Goal: Use online tool/utility: Utilize a website feature to perform a specific function

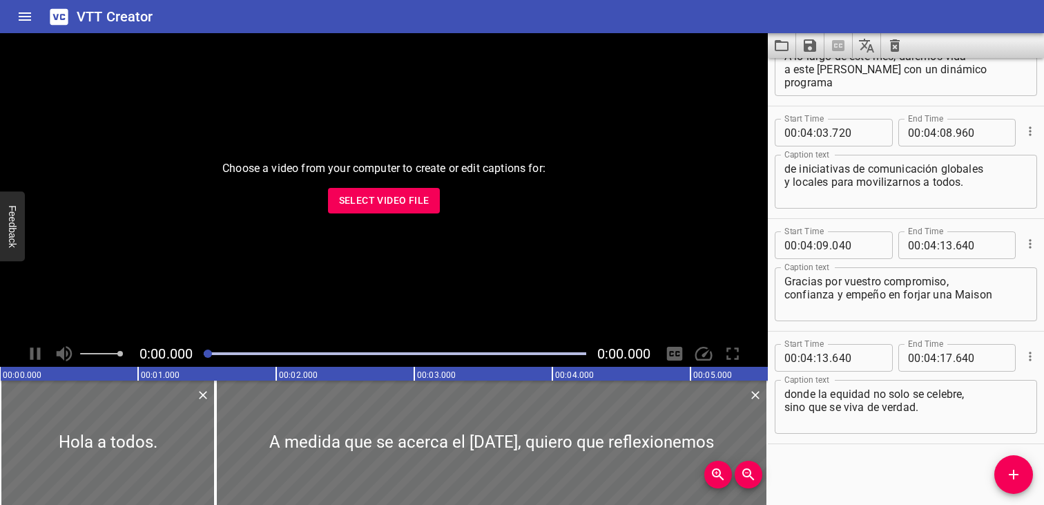
scroll to position [6823, 0]
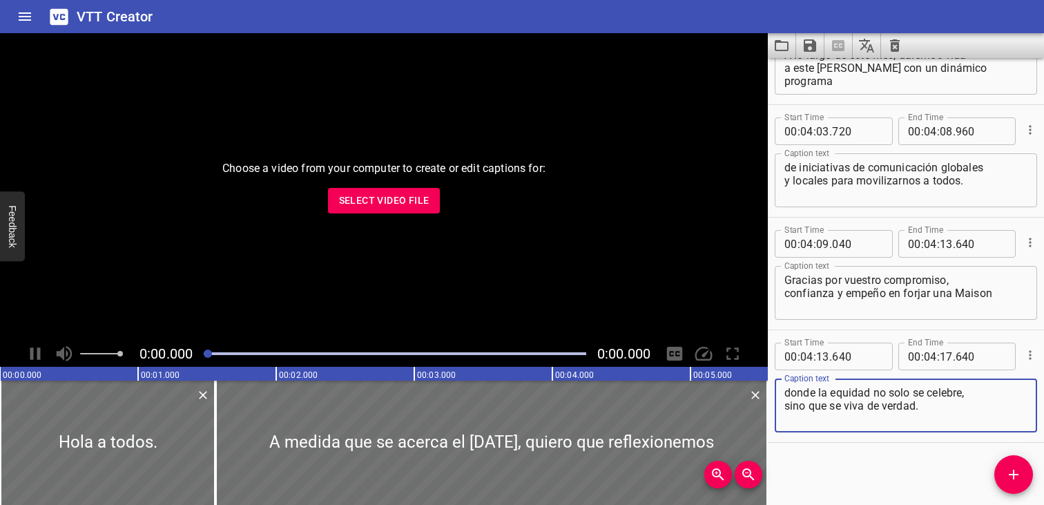
click at [783, 46] on icon "Load captions from file" at bounding box center [782, 45] width 17 height 17
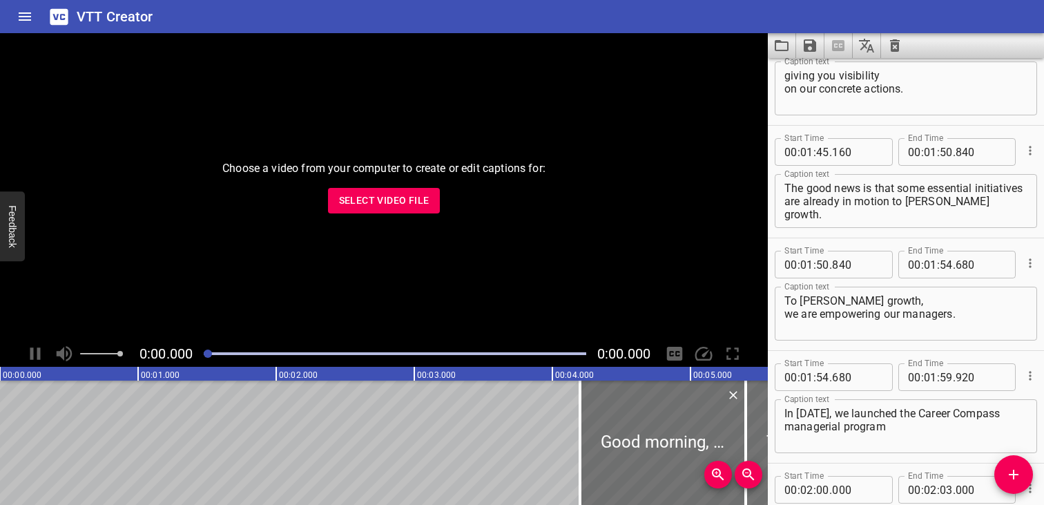
scroll to position [3380, 0]
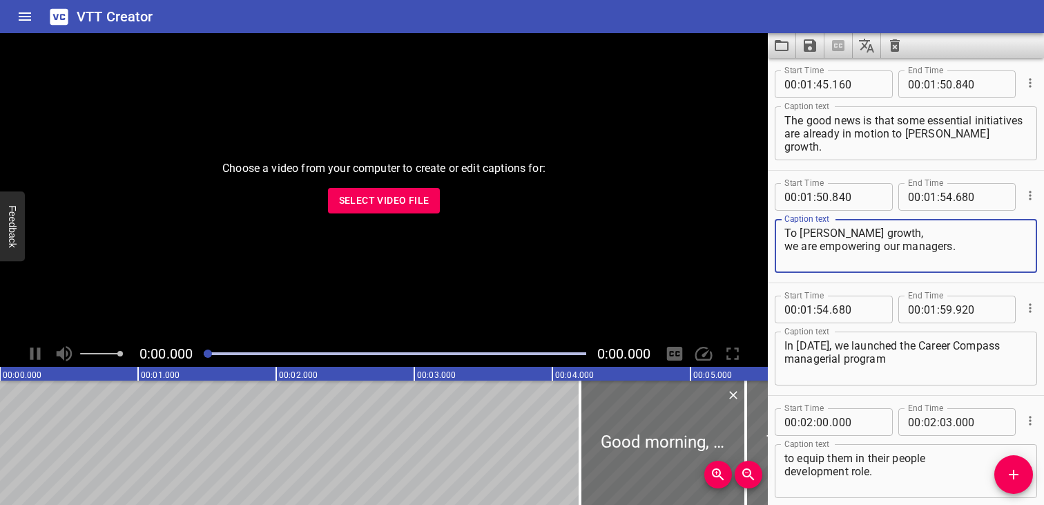
click at [879, 231] on textarea "To [PERSON_NAME] growth, we are empowering our managers." at bounding box center [906, 246] width 243 height 39
click at [849, 158] on div "The good news is that some essential initiatives are already in motion to [PERS…" at bounding box center [906, 133] width 262 height 54
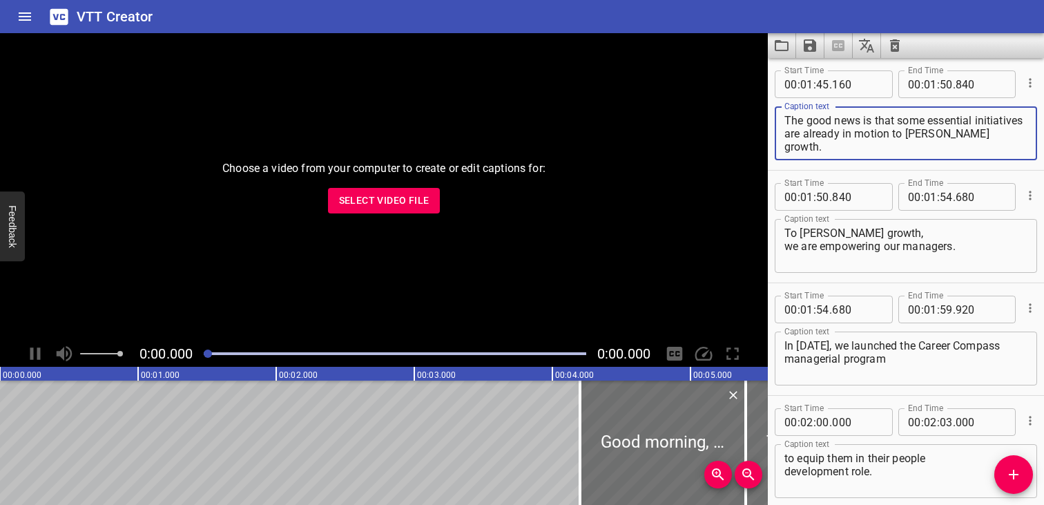
click at [940, 147] on textarea "The good news is that some essential initiatives are already in motion to [PERS…" at bounding box center [906, 133] width 243 height 39
click at [913, 144] on textarea "The good news is that some essential initiatives are already in motion to [PERS…" at bounding box center [906, 133] width 243 height 39
click at [977, 149] on textarea "The good news is that some essential initiatives are already in motion to [PERS…" at bounding box center [906, 133] width 243 height 39
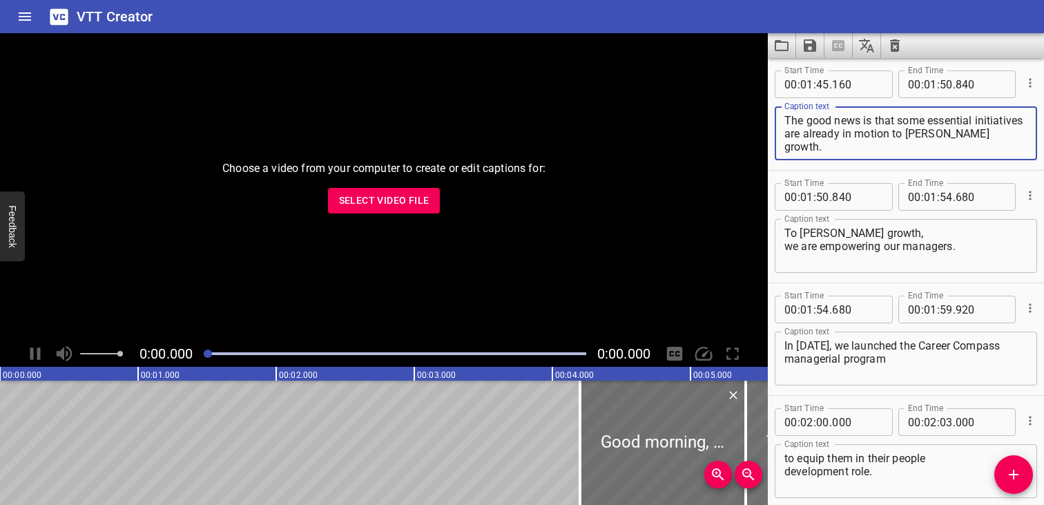
drag, startPoint x: 977, startPoint y: 149, endPoint x: 889, endPoint y: 144, distance: 88.5
click at [889, 144] on textarea "The good news is that some essential initiatives are already in motion to [PERS…" at bounding box center [906, 133] width 243 height 39
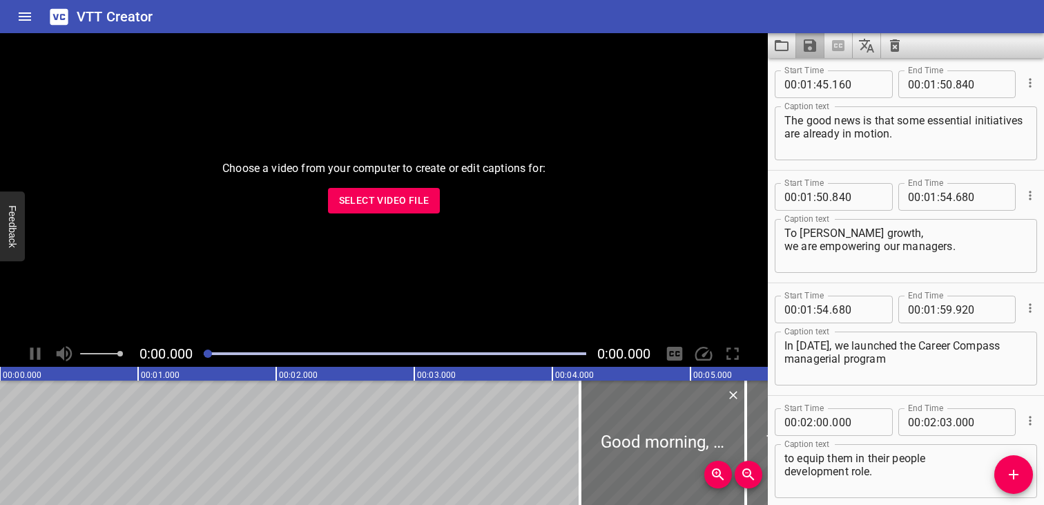
click at [818, 39] on button "Save captions to file" at bounding box center [810, 45] width 28 height 25
click at [825, 66] on li "Save to VTT file" at bounding box center [847, 76] width 102 height 25
click at [421, 196] on span "Select Video File" at bounding box center [384, 200] width 90 height 17
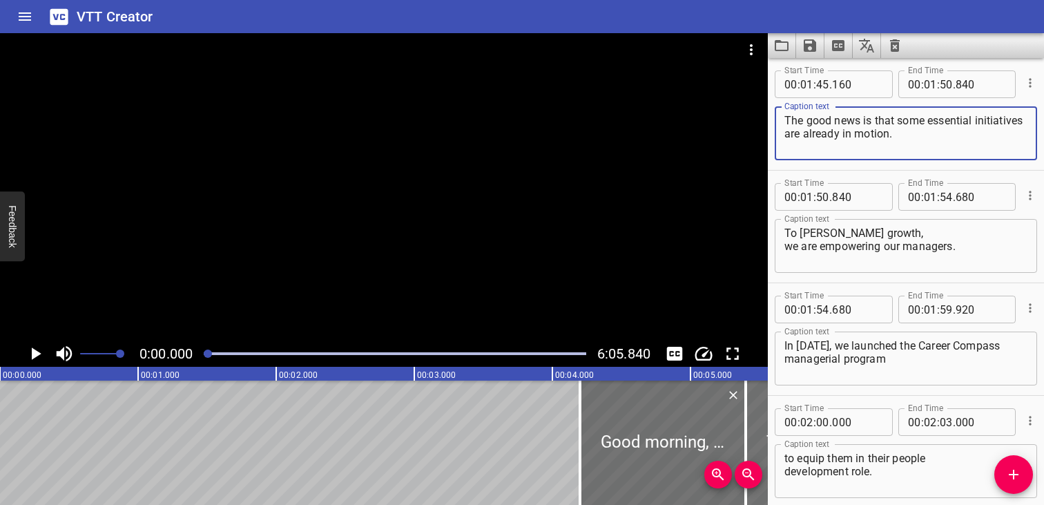
click at [798, 126] on textarea "The good news is that some essential initiatives are already in motion." at bounding box center [906, 133] width 243 height 39
click at [828, 151] on textarea "The good news is that some essential initiatives are already in motion." at bounding box center [906, 133] width 243 height 39
click at [798, 91] on span ":" at bounding box center [799, 84] width 3 height 28
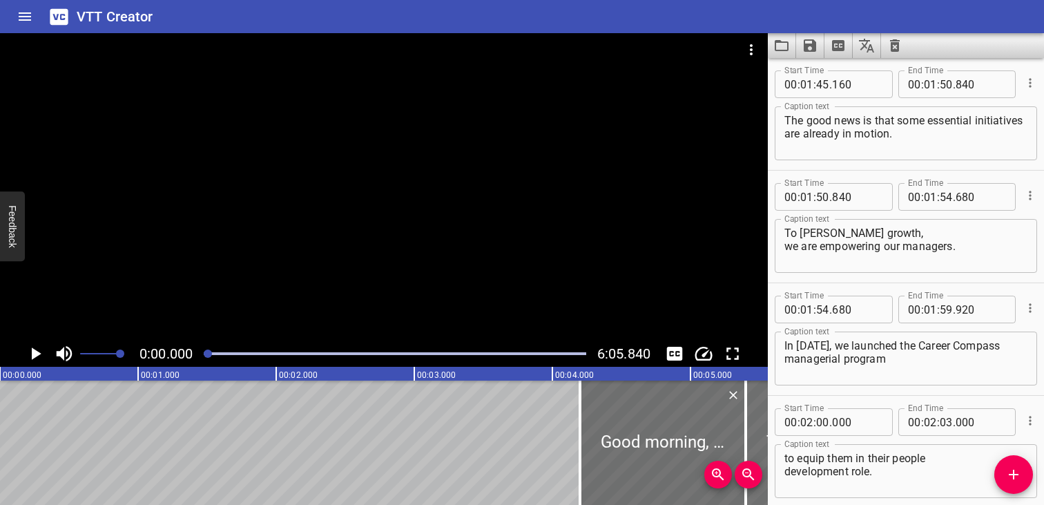
click at [35, 361] on icon "Play/Pause" at bounding box center [35, 353] width 21 height 21
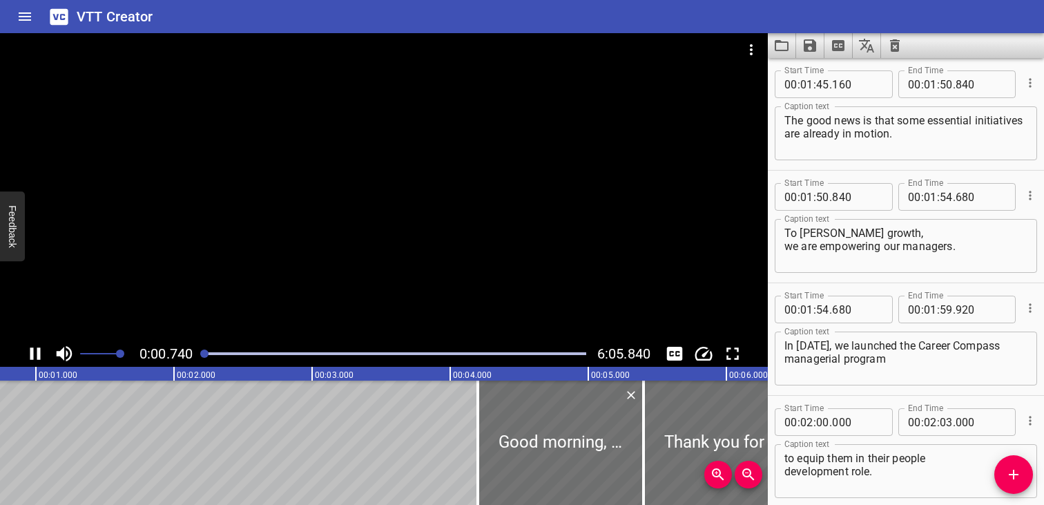
click at [849, 131] on textarea "The good news is that some essential initiatives are already in motion." at bounding box center [906, 133] width 243 height 39
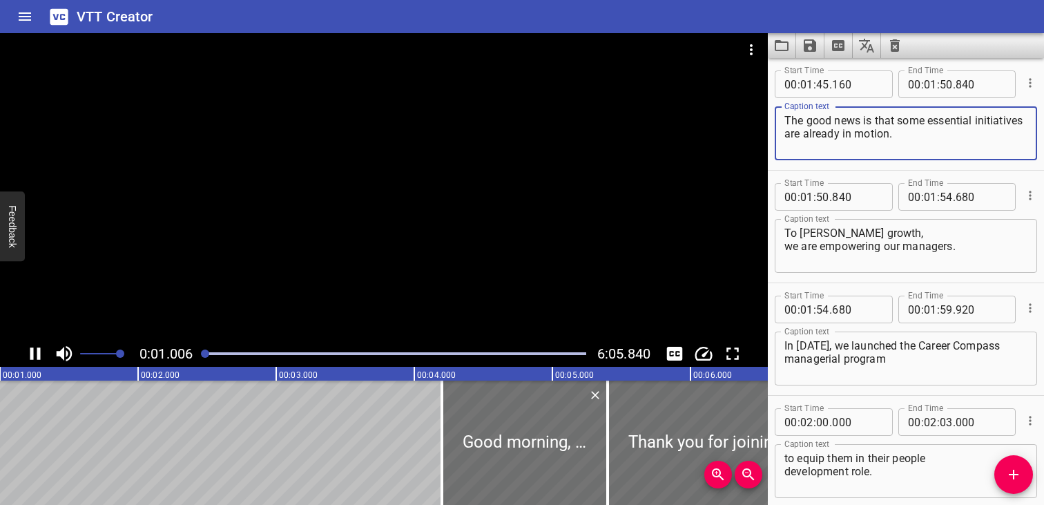
click at [849, 131] on textarea "The good news is that some essential initiatives are already in motion." at bounding box center [906, 133] width 243 height 39
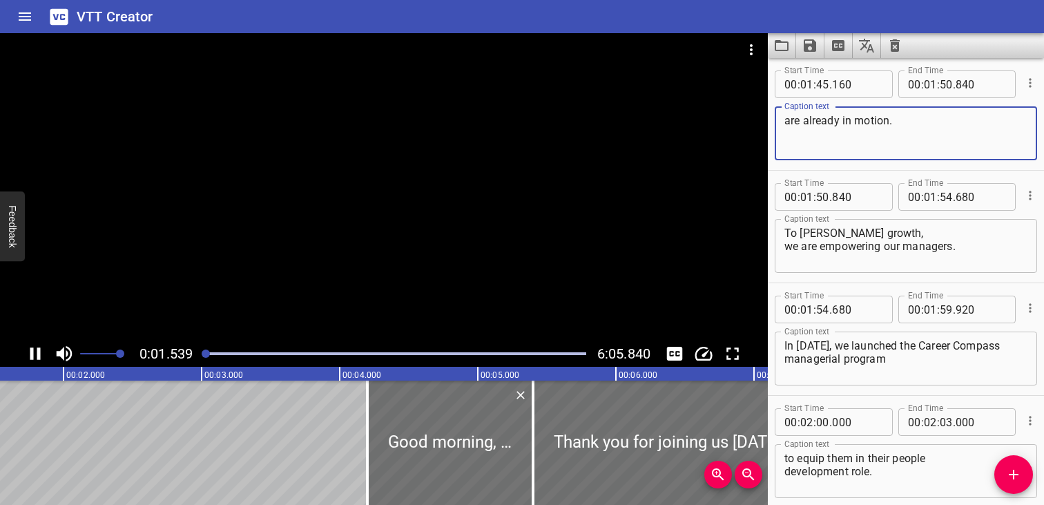
type textarea "are already in motion."
click at [1024, 83] on icon "Cue Options" at bounding box center [1031, 83] width 14 height 14
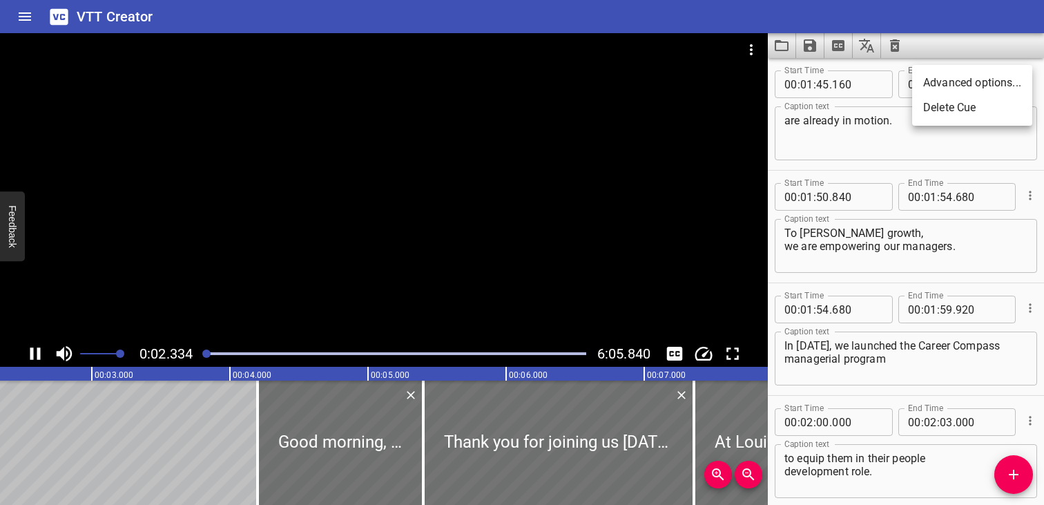
click at [929, 158] on div at bounding box center [522, 252] width 1044 height 505
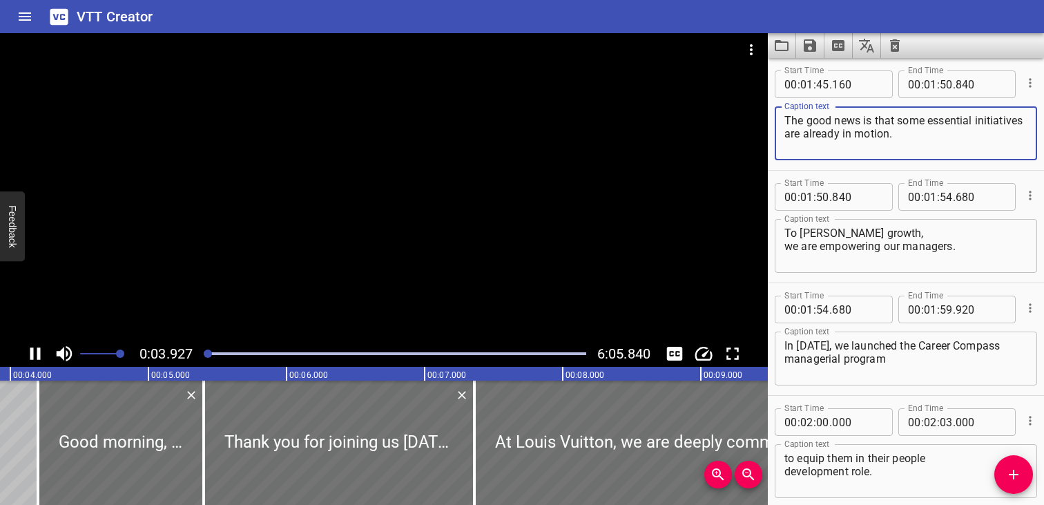
type textarea "The good news is that some essential initiatives are already in motion."
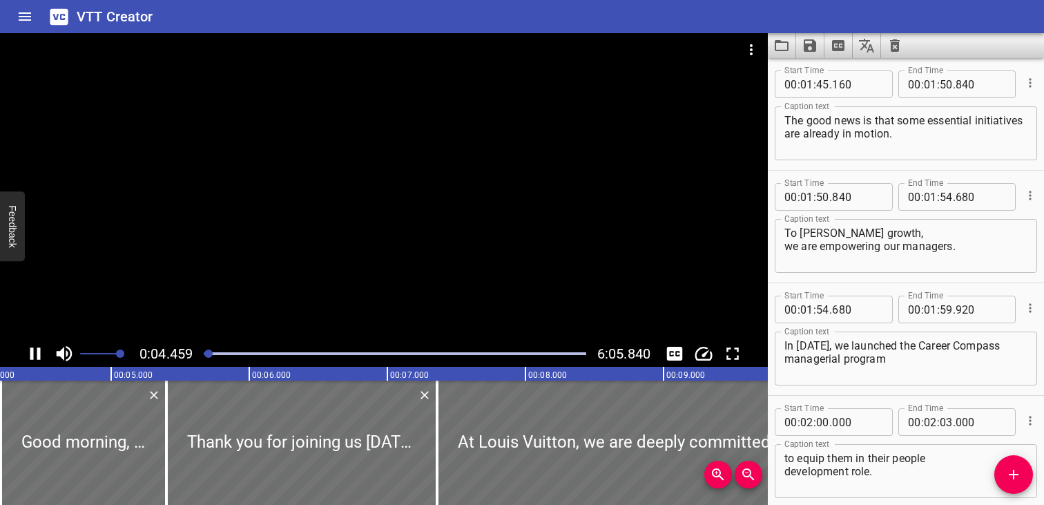
click at [289, 356] on div at bounding box center [394, 353] width 399 height 19
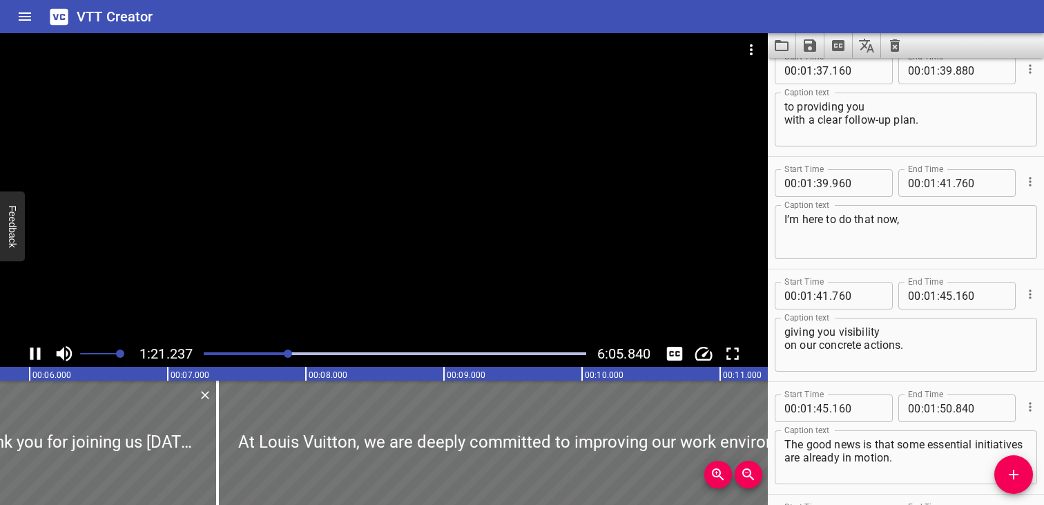
scroll to position [2687, 0]
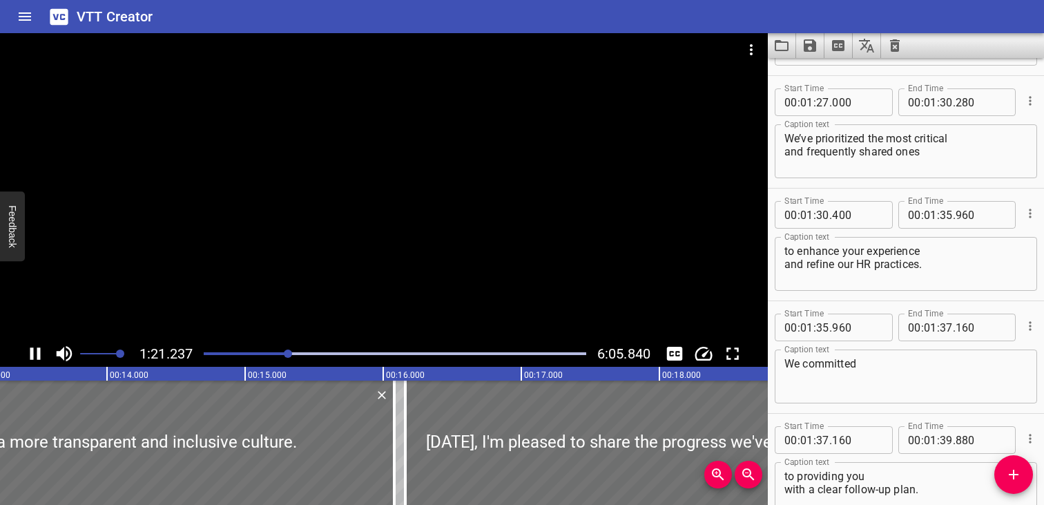
drag, startPoint x: 353, startPoint y: 354, endPoint x: 361, endPoint y: 353, distance: 7.6
click at [353, 354] on div "Play progress" at bounding box center [395, 353] width 383 height 3
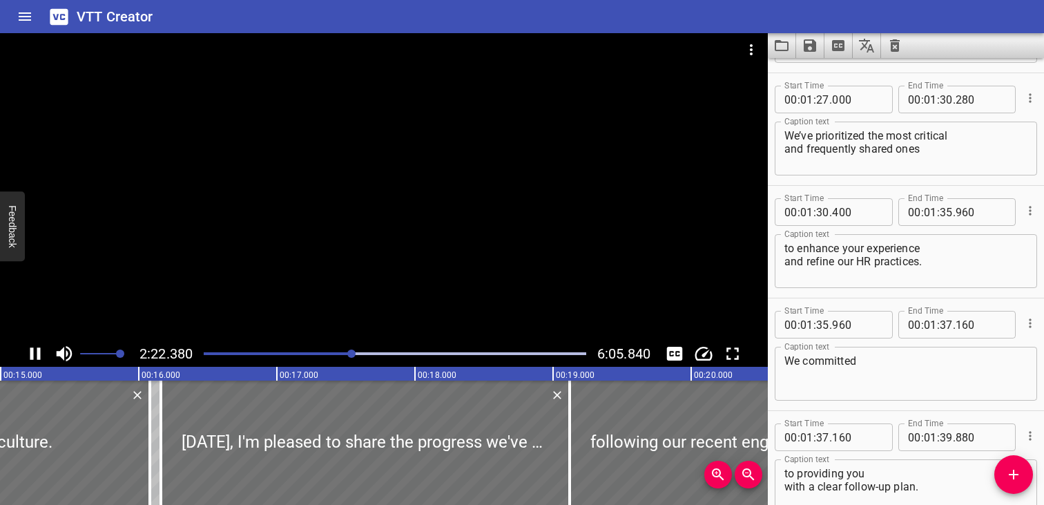
scroll to position [0, 0]
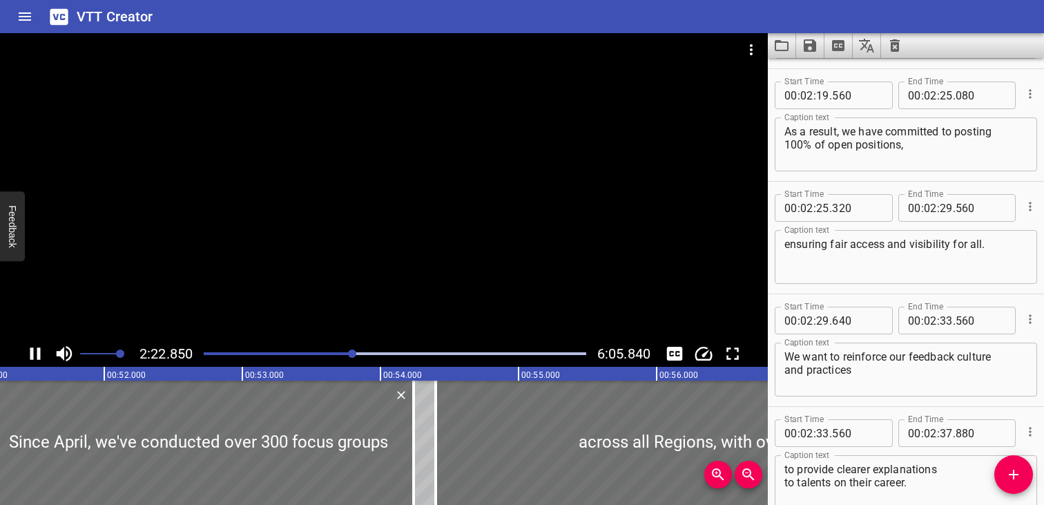
drag, startPoint x: 321, startPoint y: 355, endPoint x: 301, endPoint y: 354, distance: 20.1
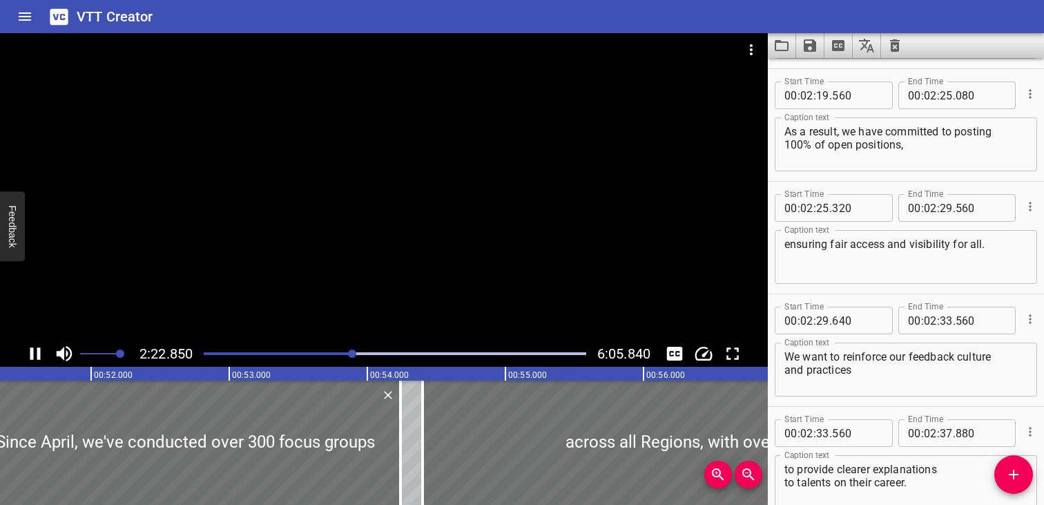
click at [302, 354] on div "Play progress" at bounding box center [395, 353] width 383 height 3
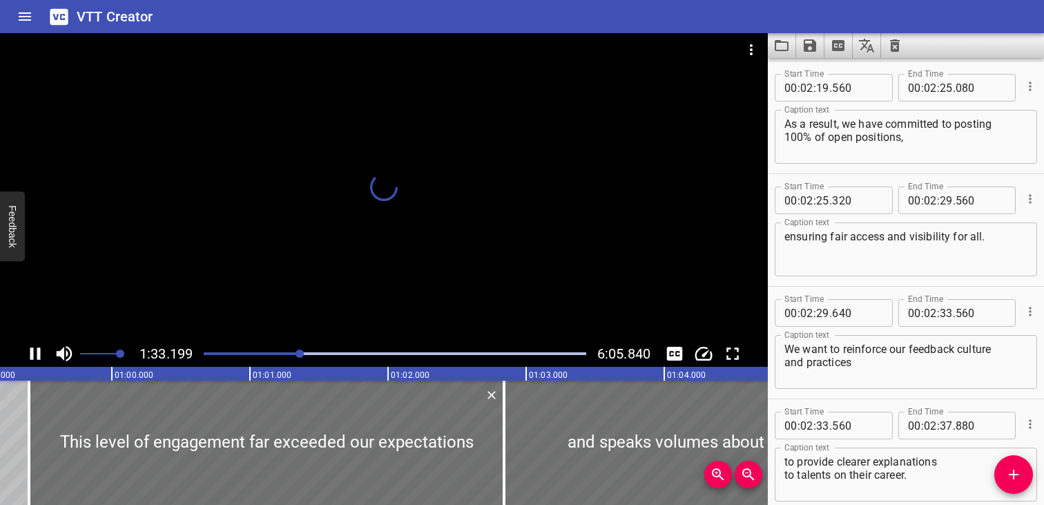
click at [301, 354] on div at bounding box center [300, 353] width 8 height 8
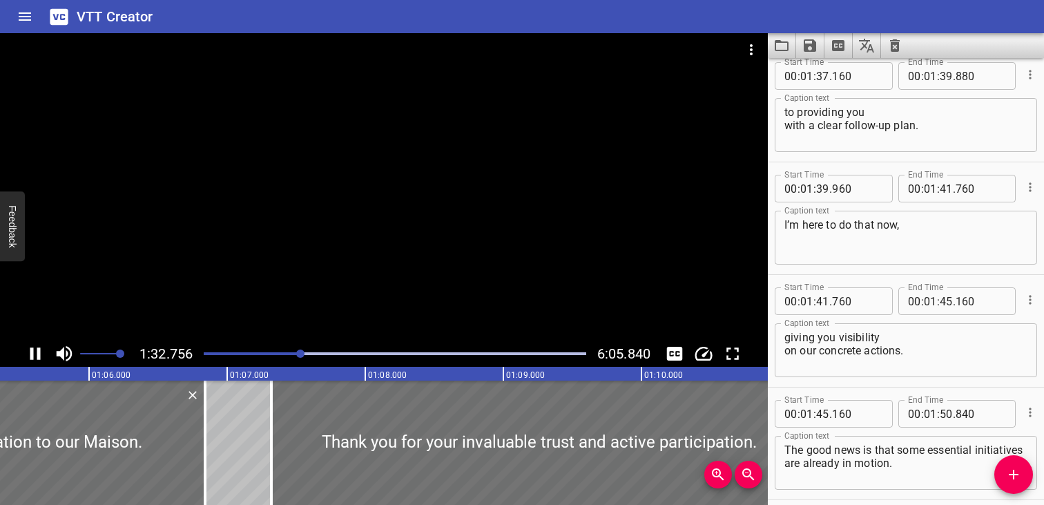
click at [309, 353] on div "Play progress" at bounding box center [395, 353] width 383 height 3
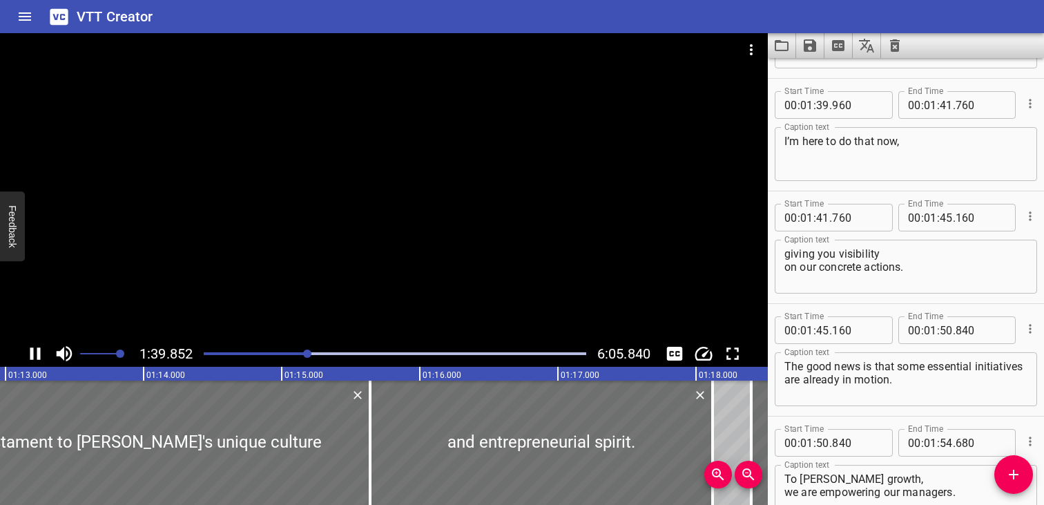
click at [315, 353] on div "Play progress" at bounding box center [395, 353] width 383 height 3
